Goal: Information Seeking & Learning: Understand process/instructions

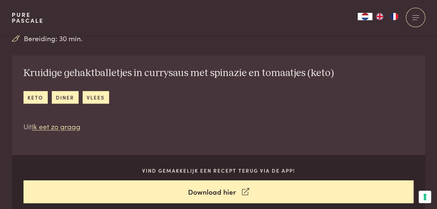
scroll to position [294, 0]
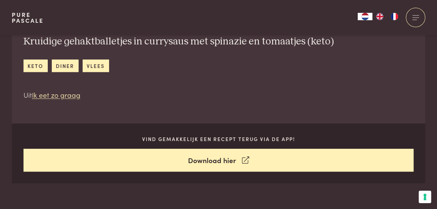
drag, startPoint x: 51, startPoint y: 137, endPoint x: 80, endPoint y: 139, distance: 29.4
drag, startPoint x: 80, startPoint y: 139, endPoint x: 70, endPoint y: 145, distance: 11.6
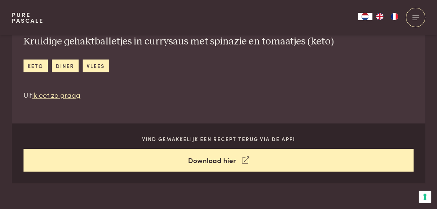
drag, startPoint x: 75, startPoint y: 115, endPoint x: 38, endPoint y: 115, distance: 37.1
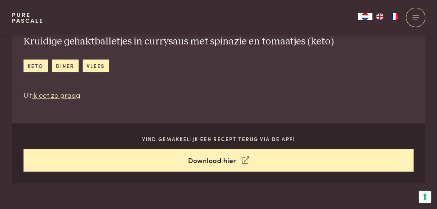
drag, startPoint x: 38, startPoint y: 115, endPoint x: 37, endPoint y: 125, distance: 10.3
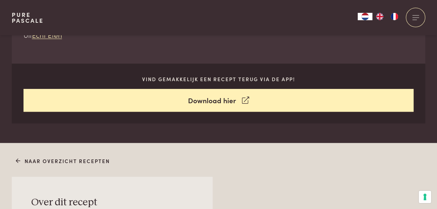
scroll to position [382, 0]
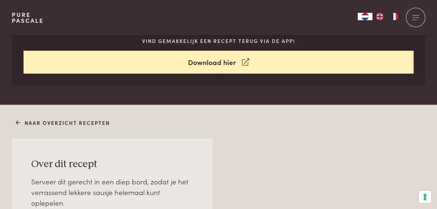
scroll to position [352, 0]
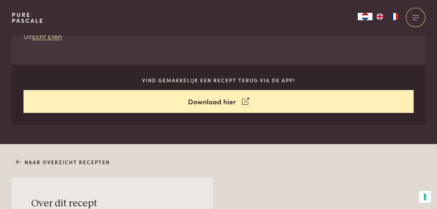
drag, startPoint x: 330, startPoint y: 120, endPoint x: 361, endPoint y: 131, distance: 33.5
drag, startPoint x: 361, startPoint y: 131, endPoint x: 296, endPoint y: 137, distance: 65.6
drag, startPoint x: 282, startPoint y: 140, endPoint x: 346, endPoint y: 142, distance: 63.5
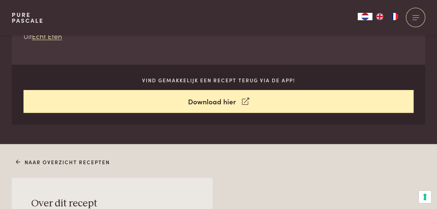
drag, startPoint x: 346, startPoint y: 142, endPoint x: 291, endPoint y: 148, distance: 54.6
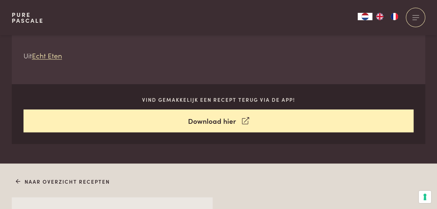
scroll to position [323, 0]
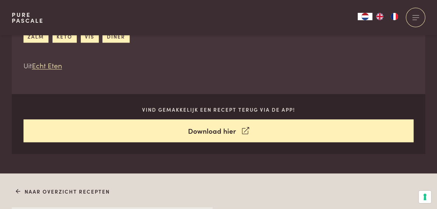
drag, startPoint x: 263, startPoint y: 98, endPoint x: 288, endPoint y: 131, distance: 41.4
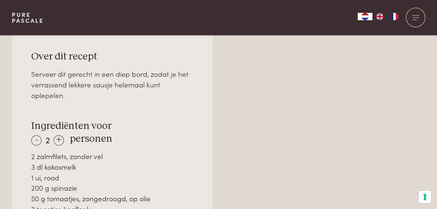
scroll to position [587, 0]
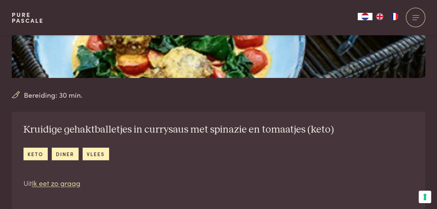
scroll to position [323, 0]
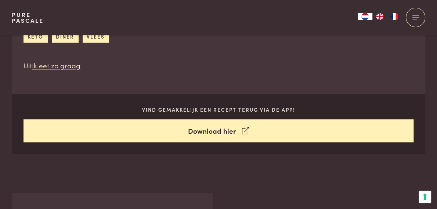
drag, startPoint x: 53, startPoint y: 96, endPoint x: 79, endPoint y: 100, distance: 25.6
